Goal: Information Seeking & Learning: Learn about a topic

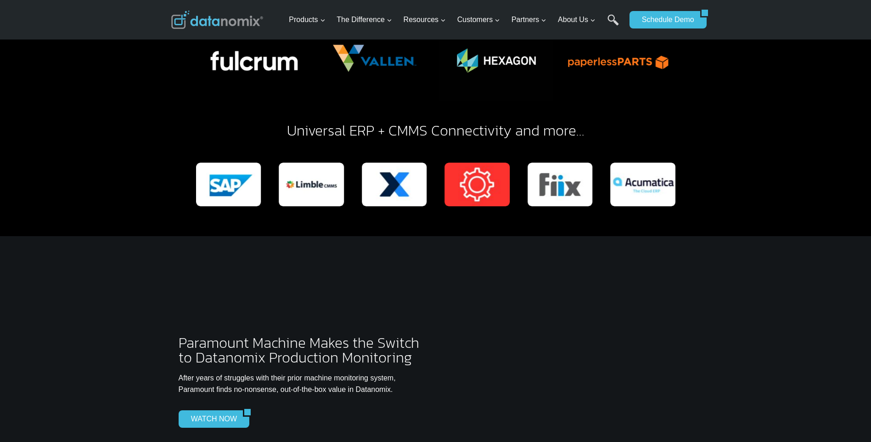
scroll to position [2159, 0]
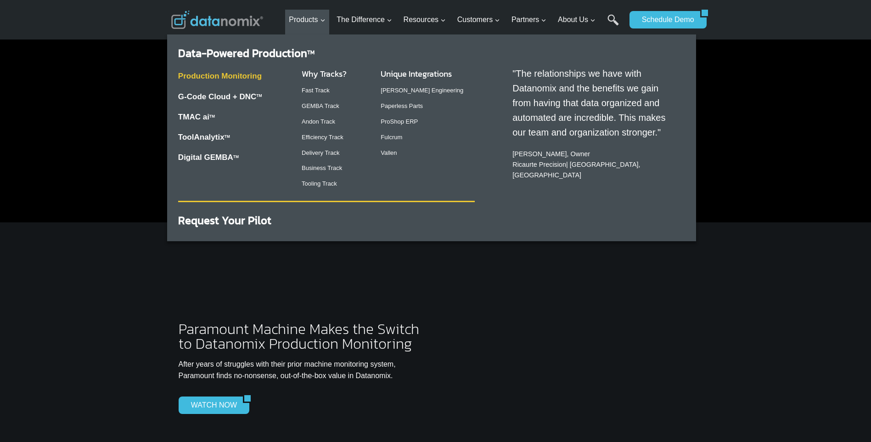
click at [226, 74] on link "Production Monitoring" at bounding box center [220, 76] width 84 height 9
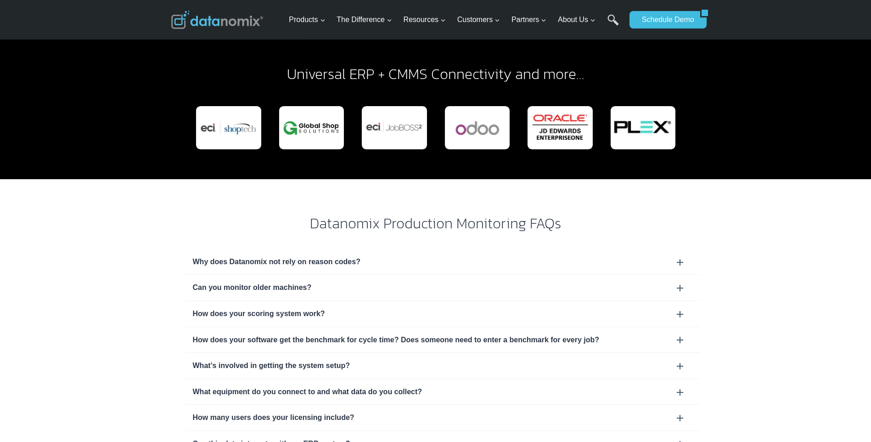
scroll to position [2710, 0]
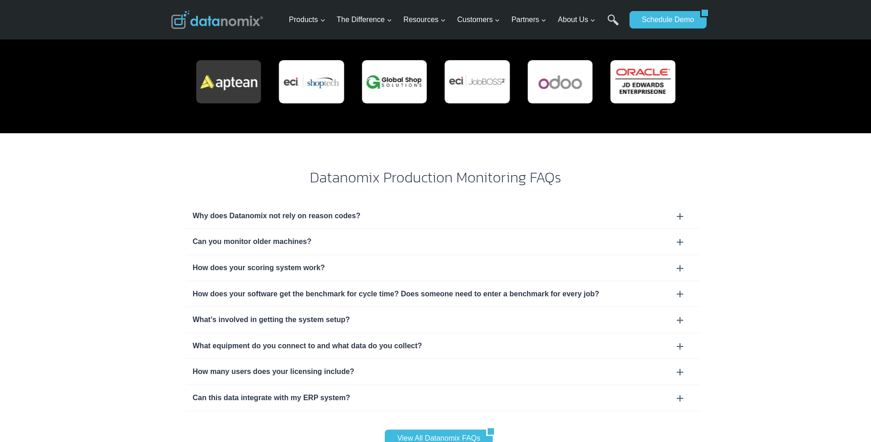
click at [678, 288] on div "How does your software get the benchmark for cycle time? Does someone need to e…" at bounding box center [443, 294] width 501 height 12
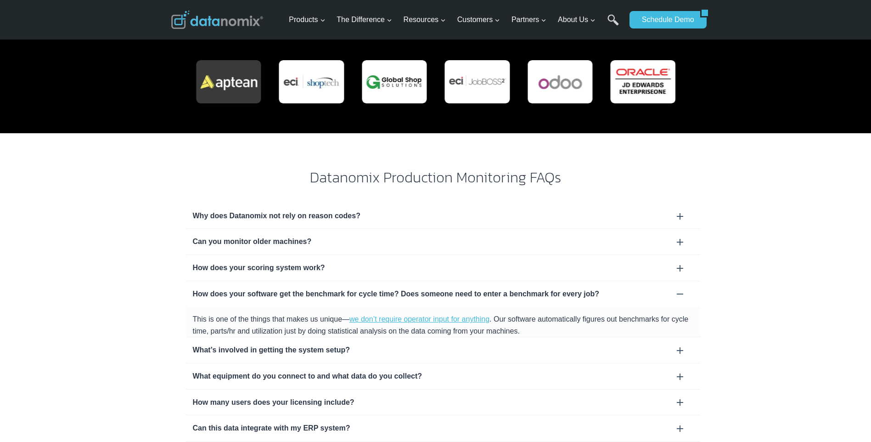
click at [678, 363] on div "What equipment do you connect to and what data do you collect?" at bounding box center [443, 376] width 514 height 26
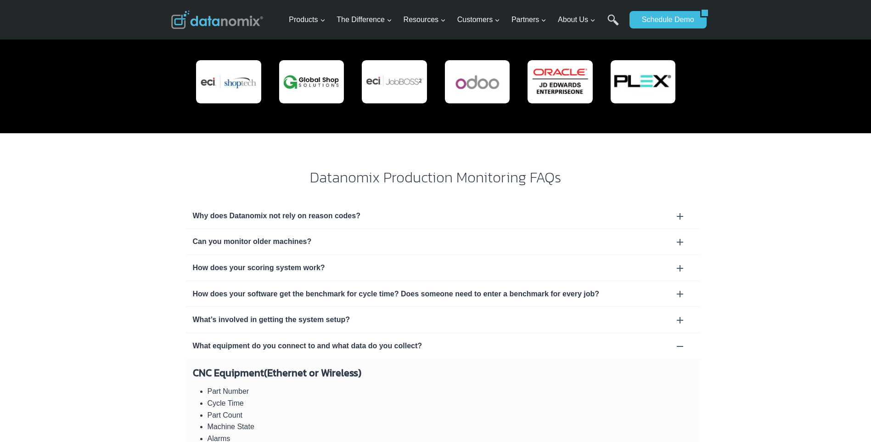
click at [680, 340] on div "What equipment do you connect to and what data do you collect?" at bounding box center [443, 346] width 501 height 12
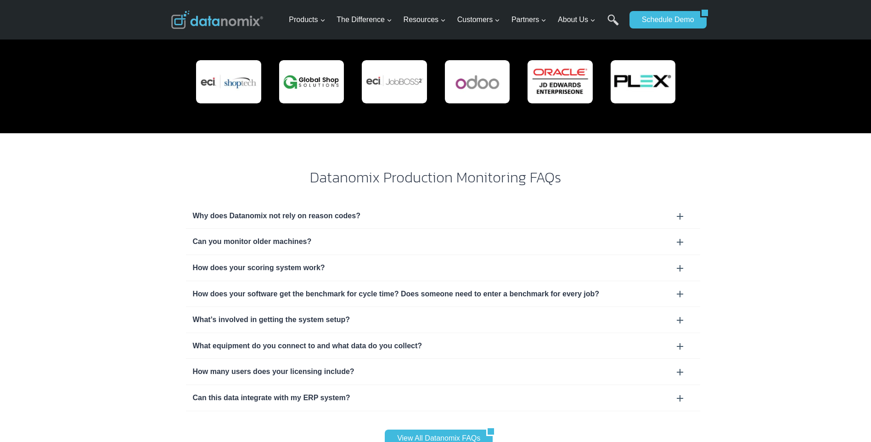
click at [681, 359] on div "How many users does your licensing include?" at bounding box center [443, 372] width 514 height 26
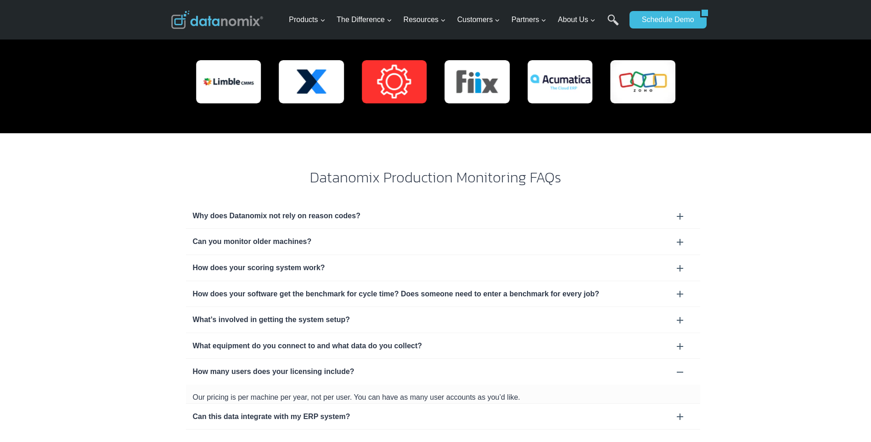
click at [681, 359] on div "How many users does your licensing include?" at bounding box center [443, 372] width 514 height 26
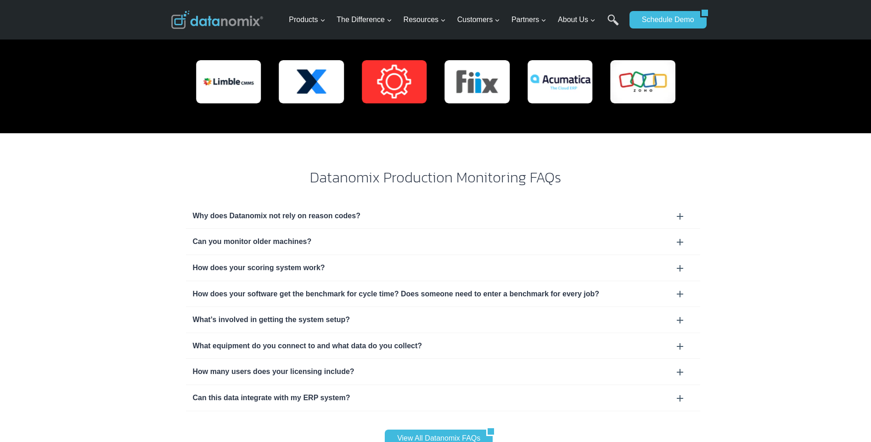
click at [682, 392] on div "Can this data integrate with my ERP system?" at bounding box center [443, 398] width 501 height 12
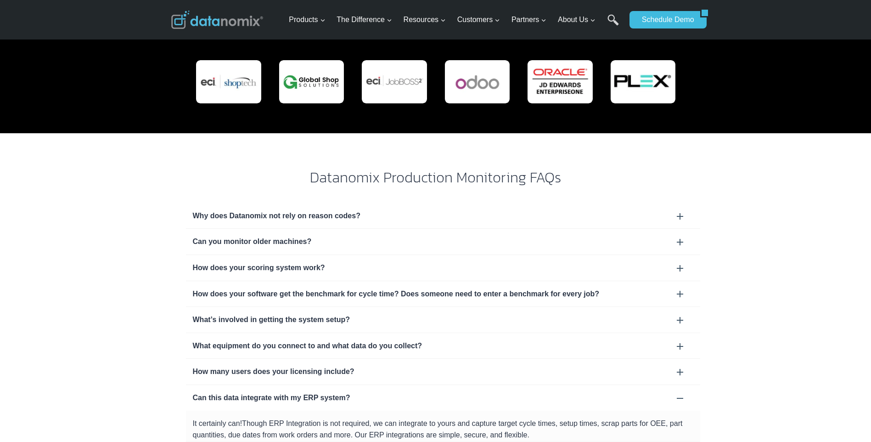
click at [683, 385] on div "Can this data integrate with my ERP system?" at bounding box center [443, 398] width 514 height 26
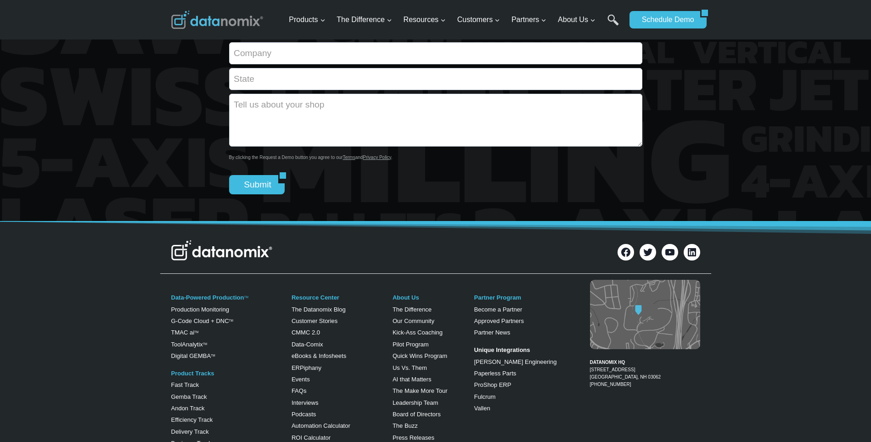
scroll to position [3491, 0]
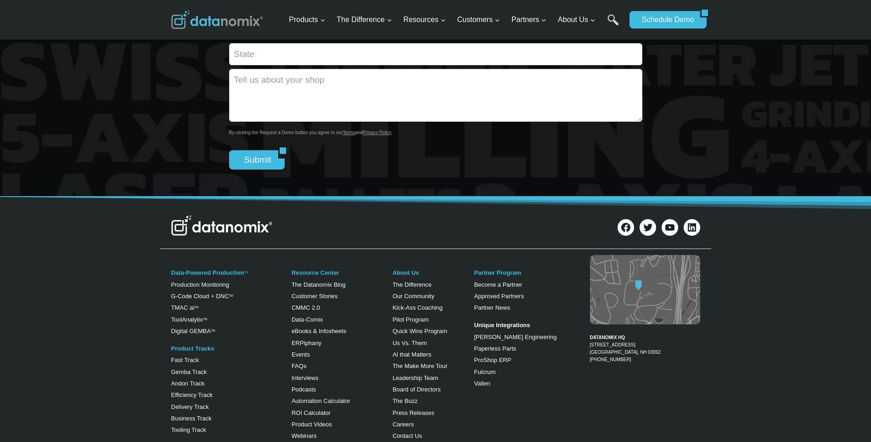
click at [18, 154] on div at bounding box center [435, 14] width 871 height 365
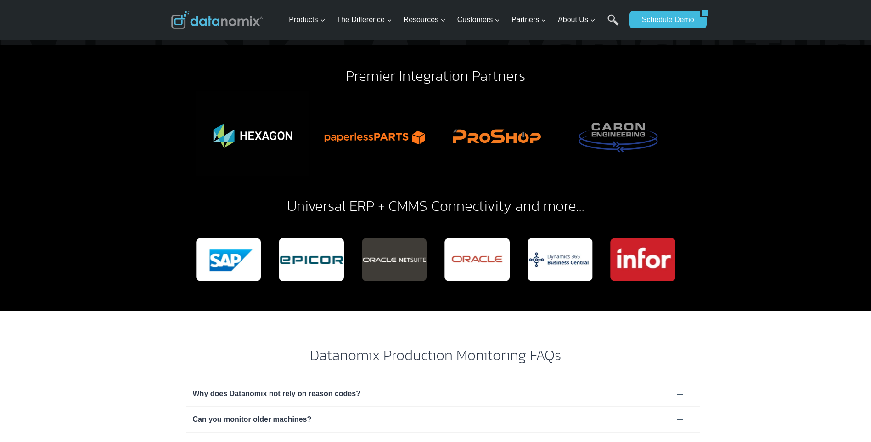
scroll to position [2572, 0]
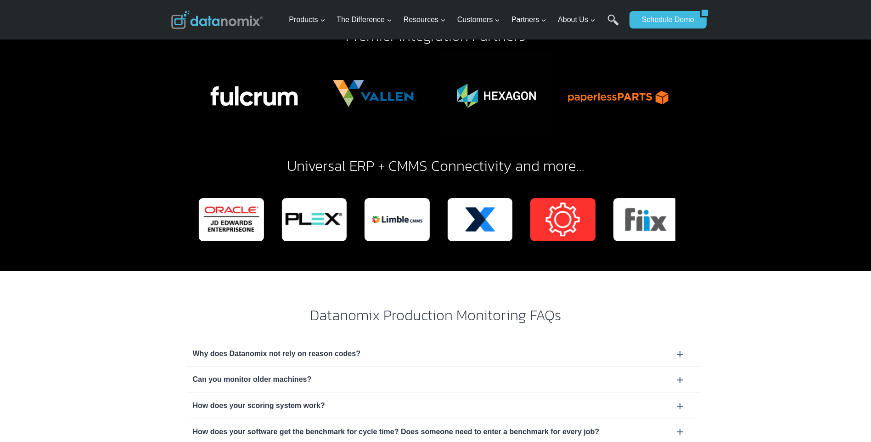
click at [478, 198] on img "2 of 19" at bounding box center [479, 219] width 65 height 43
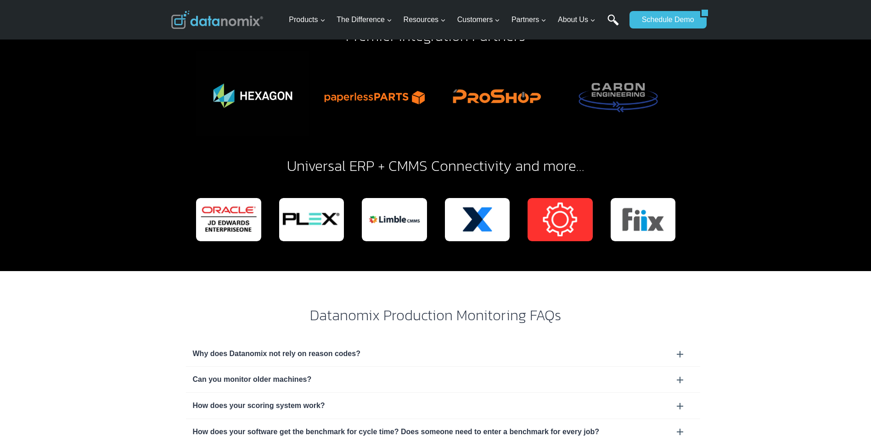
click at [612, 16] on link "Search" at bounding box center [613, 24] width 11 height 21
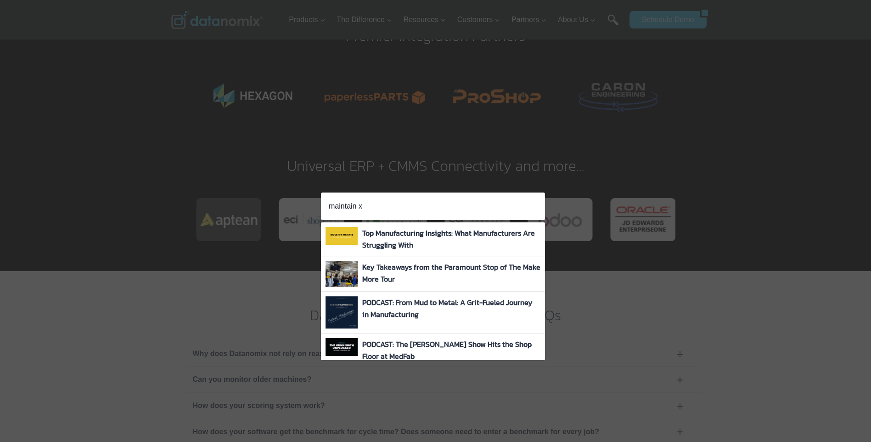
type input "maintain x"
click at [122, 136] on div "Search for: maintain x Search Search" at bounding box center [435, 221] width 871 height 442
